Goal: Task Accomplishment & Management: Use online tool/utility

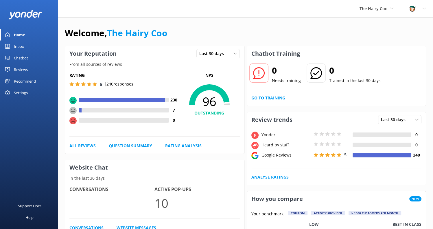
click at [14, 42] on div "Inbox" at bounding box center [19, 46] width 10 height 12
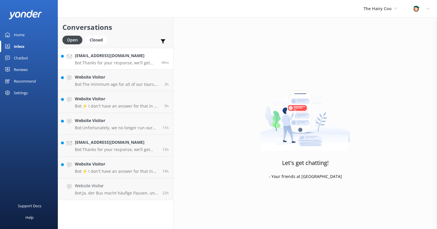
click at [108, 60] on div "[EMAIL_ADDRESS][DOMAIN_NAME] Bot: Thanks for your response, we'll get back to y…" at bounding box center [116, 58] width 82 height 12
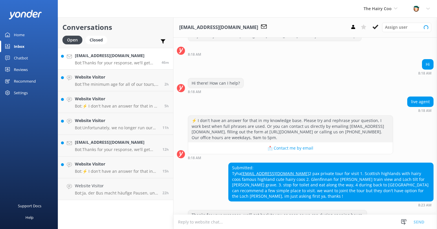
scroll to position [40, 0]
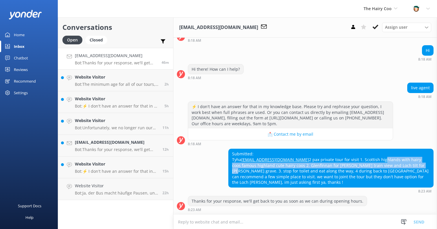
drag, startPoint x: 304, startPoint y: 164, endPoint x: 342, endPoint y: 170, distance: 38.0
click at [342, 170] on div "Submitted: Tyha [EMAIL_ADDRESS][DOMAIN_NAME] 2 pax private tour for visit 1. Sc…" at bounding box center [331, 168] width 205 height 38
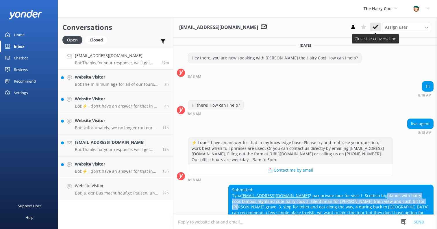
click at [377, 26] on use at bounding box center [376, 27] width 6 height 5
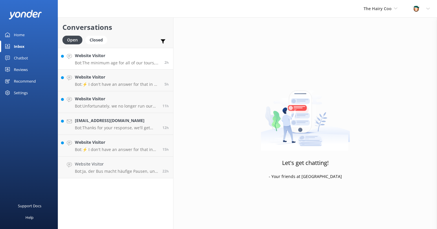
click at [113, 57] on h4 "Website Visitor" at bounding box center [117, 55] width 85 height 6
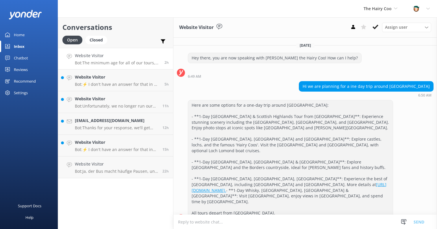
scroll to position [54, 0]
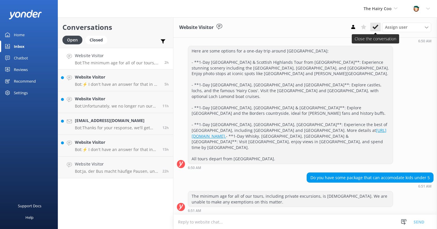
click at [376, 26] on icon at bounding box center [376, 27] width 6 height 6
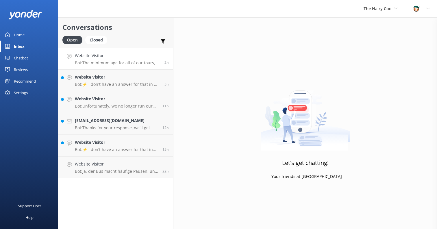
click at [110, 60] on p "Bot: The minimum age for all of our tours, including private excursions, is [DE…" at bounding box center [117, 62] width 85 height 5
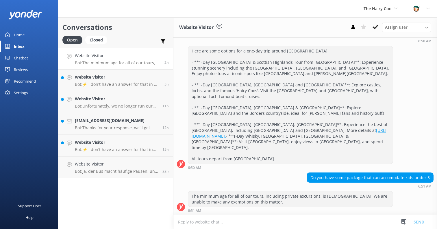
scroll to position [67, 0]
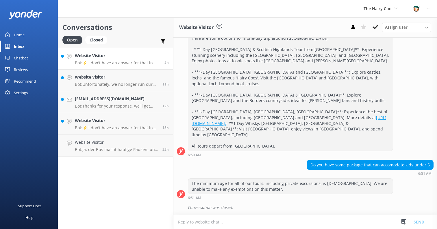
click at [112, 64] on p "Bot: ⚡ I don't have an answer for that in my knowledge base. Please try and rep…" at bounding box center [117, 62] width 85 height 5
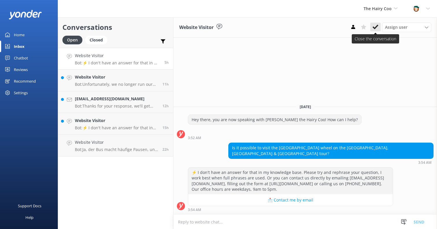
click at [374, 26] on icon at bounding box center [376, 27] width 6 height 6
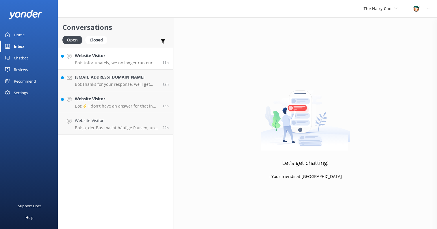
click at [110, 61] on p "Bot: Unfortunately, we no longer run our free tour. You can book our 1-Day Loch…" at bounding box center [116, 62] width 83 height 5
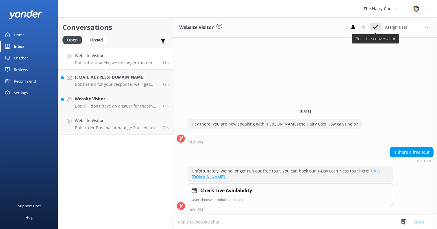
click at [377, 27] on use at bounding box center [376, 27] width 6 height 5
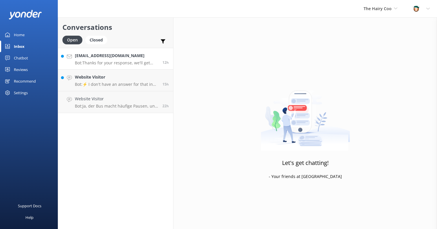
click at [108, 61] on p "Bot: Thanks for your response, we'll get back to you as soon as we can during o…" at bounding box center [116, 62] width 83 height 5
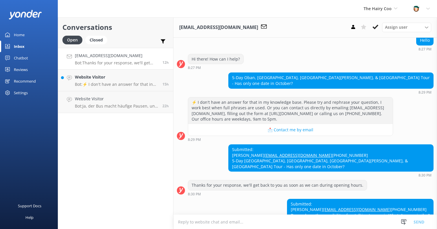
scroll to position [89, 0]
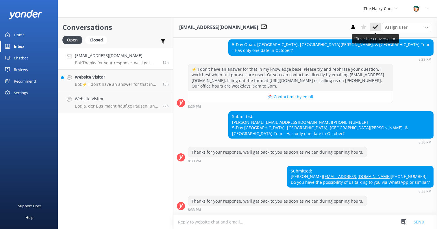
click at [375, 26] on icon at bounding box center [376, 27] width 6 height 6
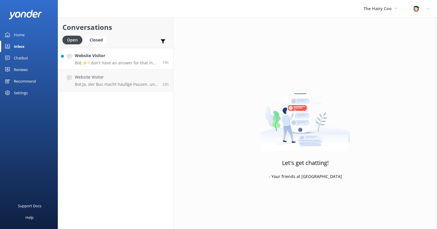
click at [113, 59] on div "Website Visitor Bot: ⚡ I don't have an answer for that in my knowledge base. Pl…" at bounding box center [116, 58] width 83 height 12
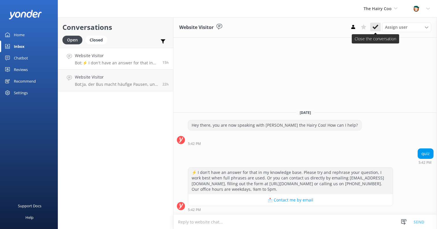
click at [376, 28] on icon at bounding box center [376, 27] width 6 height 6
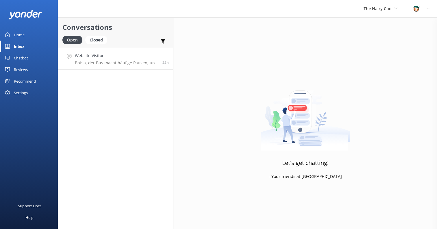
click at [122, 61] on p "Bot: Ja, der Bus macht häufige Pausen, und an den meisten Stopps auf der Tour i…" at bounding box center [116, 62] width 83 height 5
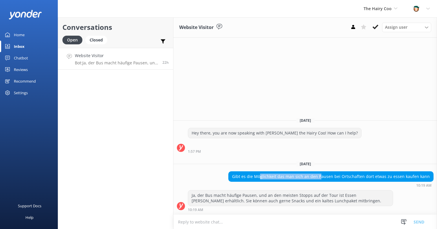
drag, startPoint x: 266, startPoint y: 176, endPoint x: 326, endPoint y: 173, distance: 59.7
click at [326, 173] on div "Gibt es die Möglichkeit das man sich an den Pausen bei Ortschaften dort etwas z…" at bounding box center [331, 176] width 205 height 10
click at [325, 178] on div "Gibt es die Möglichkeit das man sich an den Pausen bei Ortschaften dort etwas z…" at bounding box center [331, 176] width 205 height 10
click at [374, 178] on div "Gibt es die Möglichkeit das man sich an den Pausen bei Ortschaften dort etwas z…" at bounding box center [331, 176] width 205 height 10
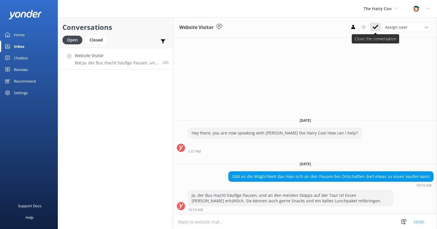
click at [378, 29] on icon at bounding box center [376, 27] width 6 height 6
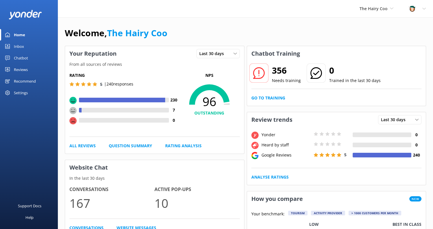
click at [19, 80] on div "Recommend" at bounding box center [25, 81] width 22 height 12
